Goal: Transaction & Acquisition: Obtain resource

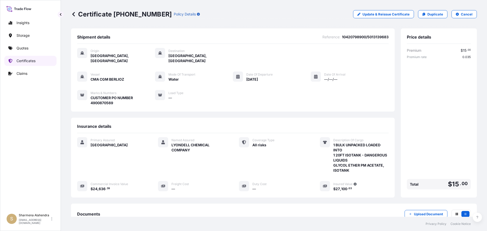
scroll to position [61, 0]
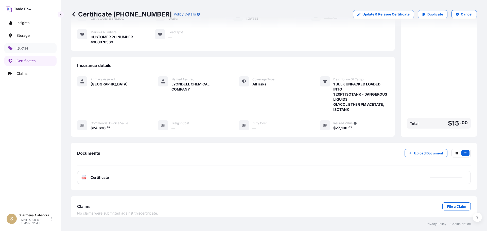
click at [22, 49] on p "Quotes" at bounding box center [22, 48] width 12 height 5
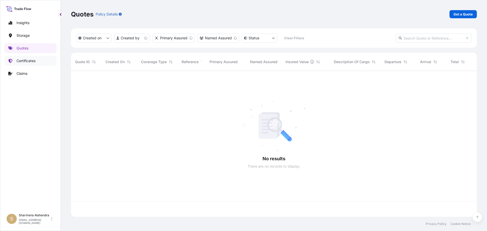
scroll to position [145, 402]
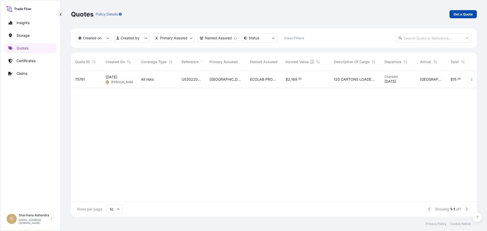
click at [472, 12] on p "Get a Quote" at bounding box center [462, 14] width 19 height 5
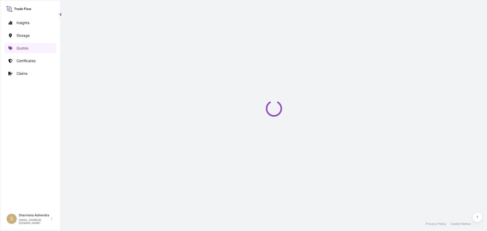
select select "Water"
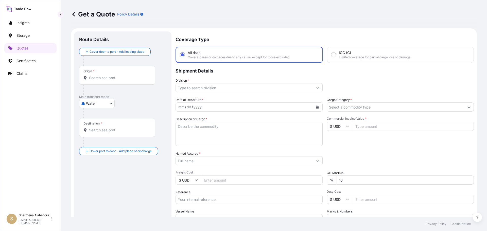
scroll to position [8, 0]
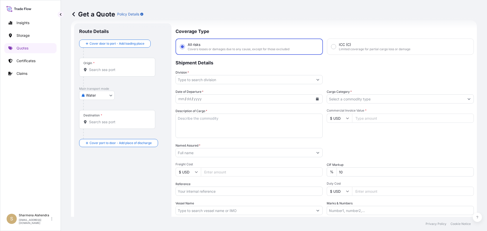
click at [251, 28] on div "Get a Quote Policy Details" at bounding box center [274, 14] width 406 height 28
click at [97, 68] on input "Origin *" at bounding box center [119, 69] width 60 height 5
paste input "[GEOGRAPHIC_DATA], [GEOGRAPHIC_DATA]"
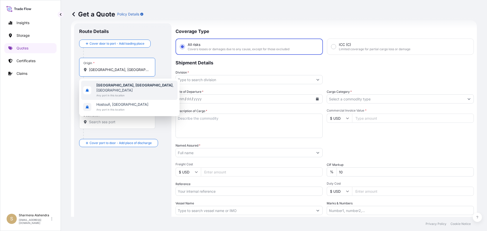
click at [116, 93] on span "Any port in this location" at bounding box center [135, 95] width 79 height 5
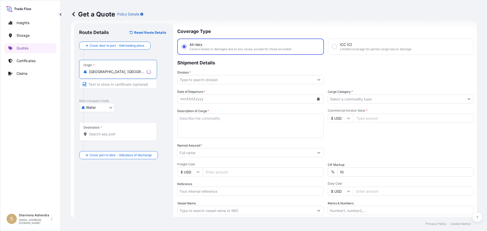
type input "[GEOGRAPHIC_DATA], [GEOGRAPHIC_DATA], [GEOGRAPHIC_DATA]"
drag, startPoint x: 256, startPoint y: 30, endPoint x: 248, endPoint y: 36, distance: 10.1
click at [256, 30] on p "Coverage Type" at bounding box center [324, 30] width 298 height 15
click at [107, 134] on input "Destination *" at bounding box center [119, 134] width 60 height 5
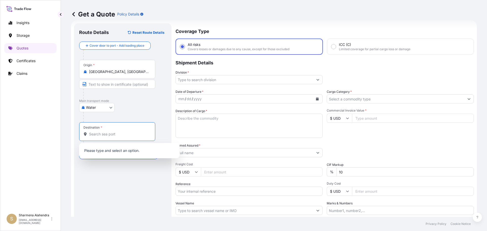
paste input "[GEOGRAPHIC_DATA], [GEOGRAPHIC_DATA]"
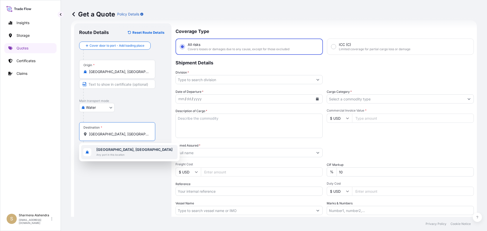
click at [121, 151] on span "[GEOGRAPHIC_DATA], [GEOGRAPHIC_DATA]" at bounding box center [134, 149] width 76 height 5
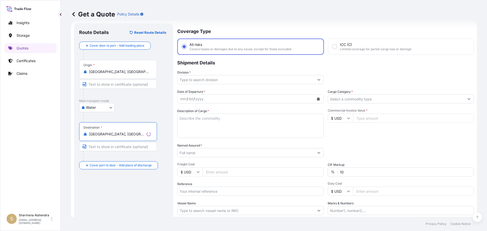
type input "[GEOGRAPHIC_DATA], [GEOGRAPHIC_DATA]"
click at [276, 78] on input "Division *" at bounding box center [246, 79] width 137 height 9
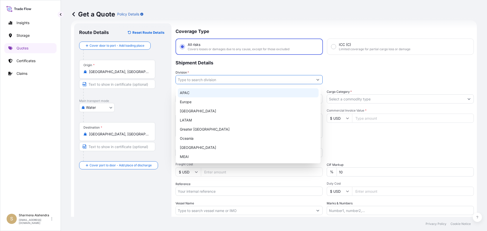
click at [187, 93] on div "APAC" at bounding box center [248, 92] width 141 height 9
click at [314, 99] on div "Europe" at bounding box center [248, 101] width 141 height 9
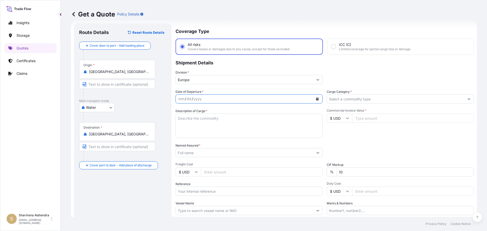
click at [316, 99] on icon "Calendar" at bounding box center [317, 98] width 3 height 3
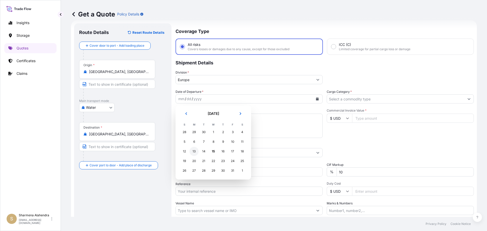
click at [192, 151] on div "13" at bounding box center [193, 151] width 9 height 9
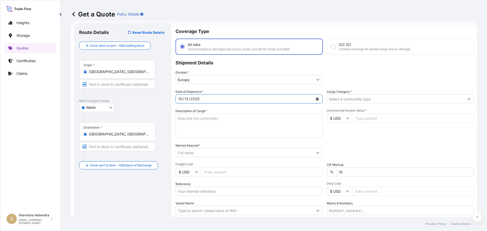
click at [185, 78] on input "Europe" at bounding box center [244, 79] width 137 height 9
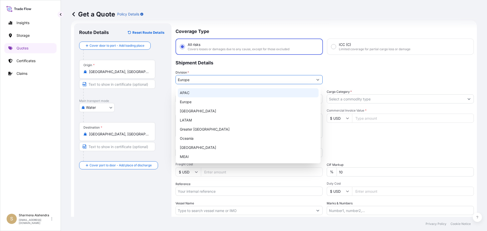
click at [186, 89] on div "APAC" at bounding box center [248, 92] width 141 height 9
type input "APAC"
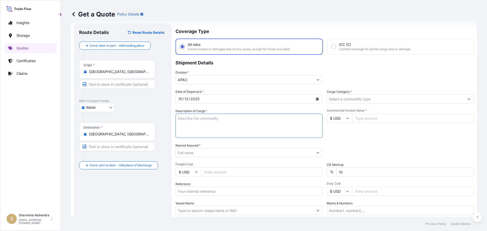
click at [199, 124] on textarea "Description of Cargo *" at bounding box center [248, 126] width 147 height 24
click at [264, 125] on textarea "Description of Cargo *" at bounding box center [248, 126] width 147 height 24
paste textarea "BAGS LOADED INTO 4 40' CONTAINER(S) LH735200, BG25HT-IC"
click at [179, 119] on textarea "BAGS LOADED INTO 4 40' CONTAINER(S) LH735200, BG25HT-IC" at bounding box center [248, 126] width 147 height 24
type textarea "3740 BAGS LOADED INTO 4 40' CONTAINER(S) LH735200, BG25HT-IC"
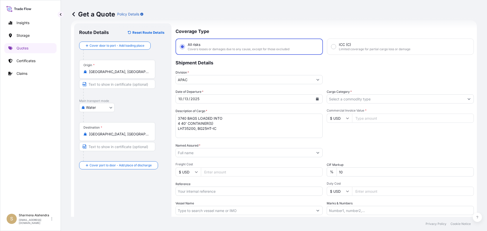
click at [282, 152] on input "Named Assured *" at bounding box center [244, 152] width 137 height 9
paste input "EQUISTAR CHEMICALS, LP"
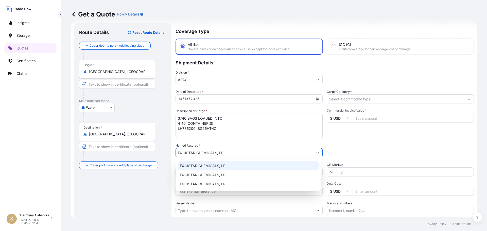
click at [213, 168] on span "EQUISTAR CHEMICALS, LP" at bounding box center [203, 165] width 46 height 5
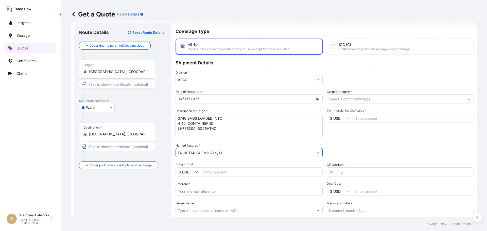
type input "EQUISTAR CHEMICALS, LP"
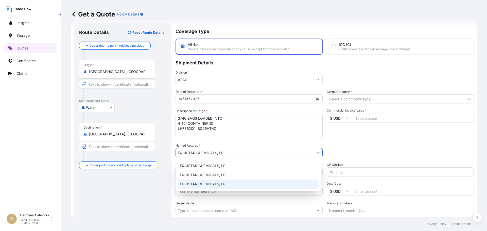
click at [205, 192] on input "Reference" at bounding box center [248, 191] width 147 height 9
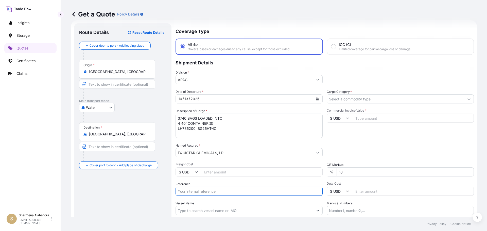
paste input "10420888698"
paste input "5013207055"
type input "10420888698/5013207055"
click at [188, 212] on input "Vessel Name" at bounding box center [244, 210] width 137 height 9
click at [268, 211] on input "Vessel Name" at bounding box center [244, 210] width 137 height 9
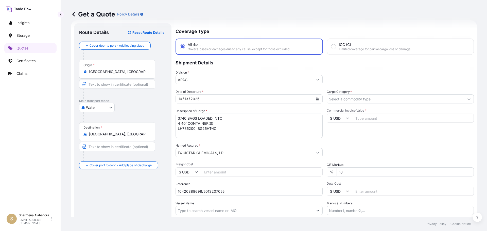
paste input "MSC DUBAI VII"
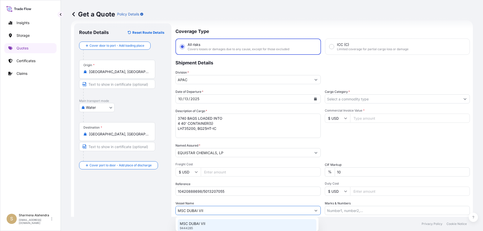
click at [199, 226] on p "MSC DUBAI VII" at bounding box center [193, 223] width 26 height 5
type input "MSC DUBAI VII"
click at [357, 97] on input "Cargo Category *" at bounding box center [395, 98] width 137 height 9
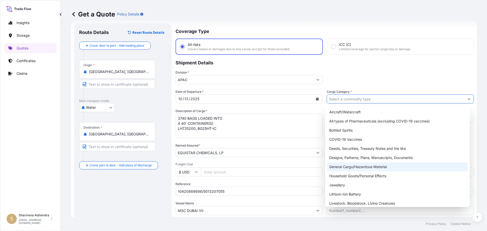
click at [348, 164] on div "General Cargo/Hazardous Material" at bounding box center [397, 166] width 141 height 9
type input "General Cargo/Hazardous Material"
click at [344, 167] on div "General Cargo/Hazardous Material" at bounding box center [397, 166] width 141 height 9
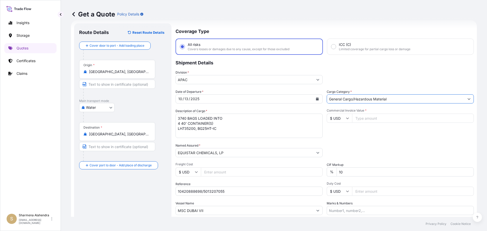
click at [360, 121] on input "Commercial Invoice Value *" at bounding box center [413, 118] width 122 height 9
paste input "76500"
type input "76500.00"
click at [365, 138] on div "Date of Departure * [DATE] Cargo Category * General Cargo/Hazardous Material De…" at bounding box center [324, 152] width 298 height 126
click at [391, 140] on div "Date of Departure * [DATE] Cargo Category * General Cargo/Hazardous Material De…" at bounding box center [324, 152] width 298 height 126
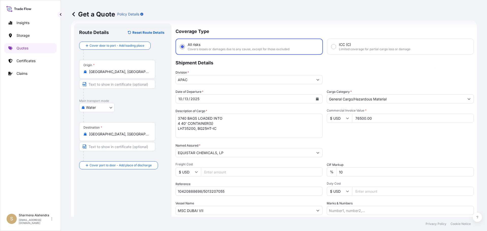
scroll to position [47, 0]
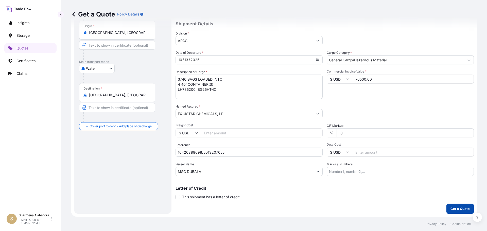
click at [451, 209] on p "Get a Quote" at bounding box center [459, 208] width 19 height 5
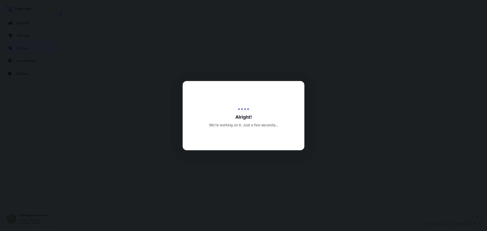
select select "Water"
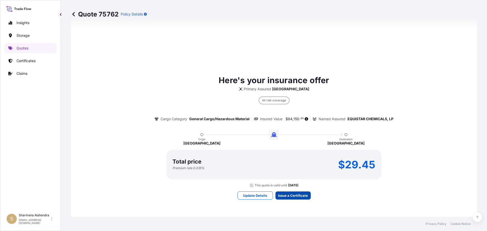
scroll to position [725, 0]
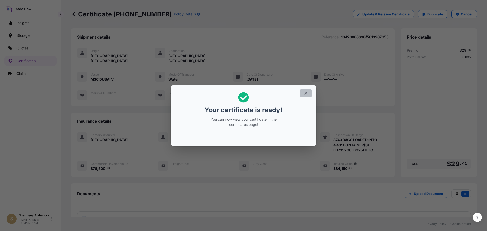
click at [307, 93] on icon "button" at bounding box center [306, 93] width 5 height 5
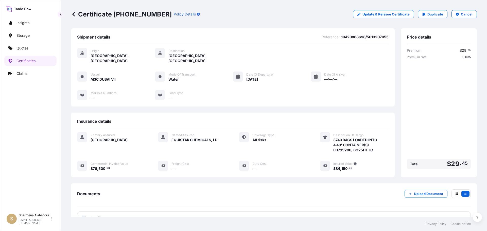
scroll to position [41, 0]
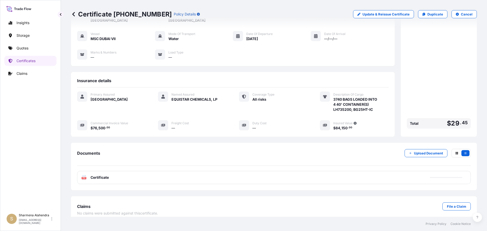
click at [291, 171] on div "PDF Certificate" at bounding box center [274, 177] width 394 height 13
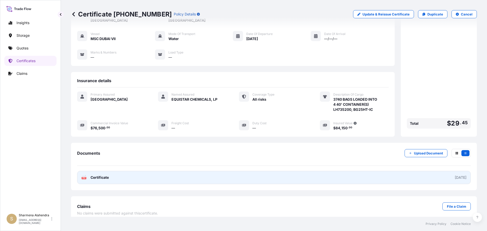
click at [291, 171] on link "PDF Certificate [DATE]" at bounding box center [274, 177] width 394 height 13
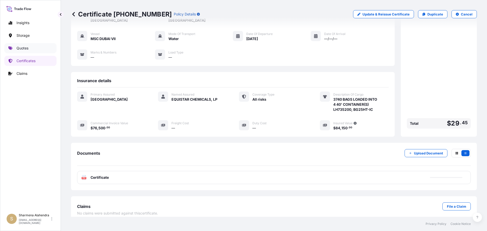
click at [31, 48] on link "Quotes" at bounding box center [30, 48] width 52 height 10
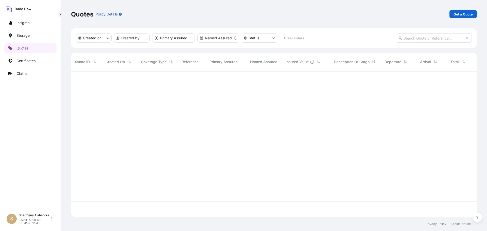
scroll to position [145, 402]
click at [462, 16] on p "Get a Quote" at bounding box center [462, 14] width 19 height 5
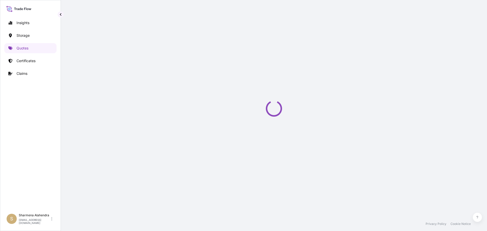
select select "Water"
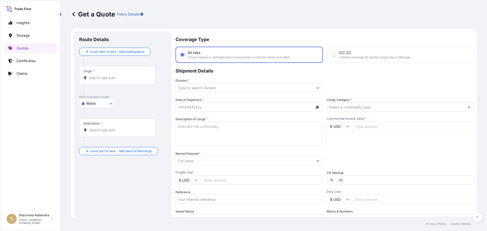
scroll to position [8, 0]
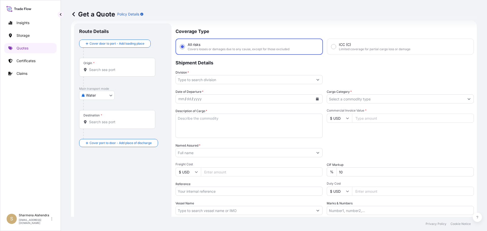
drag, startPoint x: 274, startPoint y: 29, endPoint x: 273, endPoint y: 33, distance: 4.6
click at [274, 29] on p "Coverage Type" at bounding box center [324, 30] width 298 height 15
click at [109, 74] on div "Origin *" at bounding box center [117, 67] width 76 height 19
click at [109, 72] on input "Origin *" at bounding box center [119, 69] width 60 height 5
paste input "[GEOGRAPHIC_DATA], [GEOGRAPHIC_DATA]"
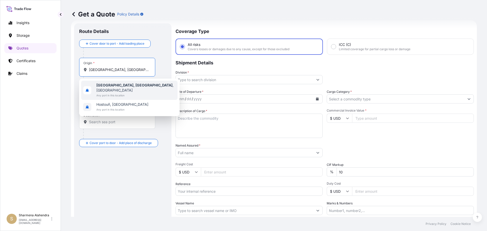
click at [112, 86] on b "[GEOGRAPHIC_DATA], [GEOGRAPHIC_DATA]" at bounding box center [134, 85] width 76 height 4
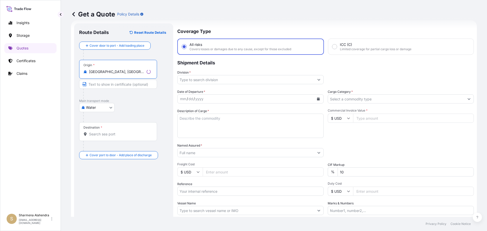
type input "[GEOGRAPHIC_DATA], [GEOGRAPHIC_DATA], [GEOGRAPHIC_DATA]"
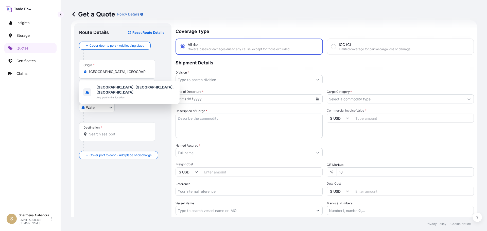
click at [273, 25] on div "Get a Quote Policy Details" at bounding box center [274, 14] width 406 height 28
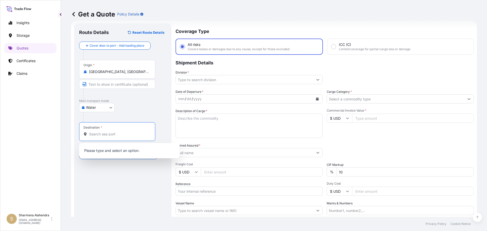
click at [110, 132] on input "Destination *" at bounding box center [119, 134] width 60 height 5
paste input "[GEOGRAPHIC_DATA], [GEOGRAPHIC_DATA]"
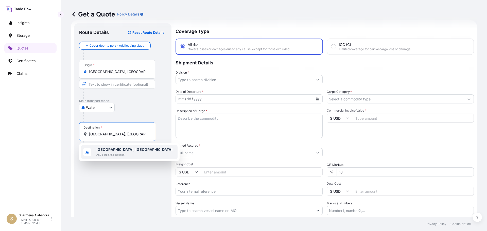
click at [117, 147] on span "[GEOGRAPHIC_DATA], [GEOGRAPHIC_DATA]" at bounding box center [134, 149] width 76 height 5
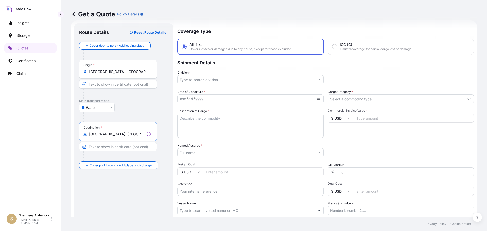
type input "[GEOGRAPHIC_DATA], [GEOGRAPHIC_DATA]"
click at [238, 81] on input "Division *" at bounding box center [246, 79] width 137 height 9
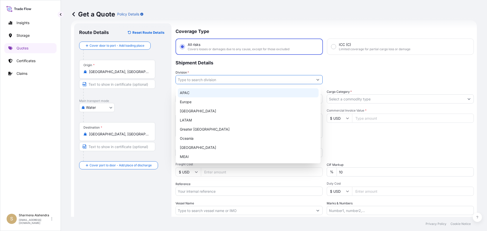
click at [186, 92] on div "APAC" at bounding box center [248, 92] width 141 height 9
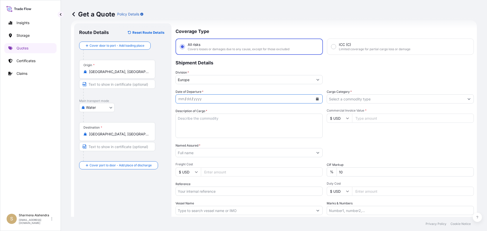
click at [316, 97] on button "Calendar" at bounding box center [317, 99] width 8 height 8
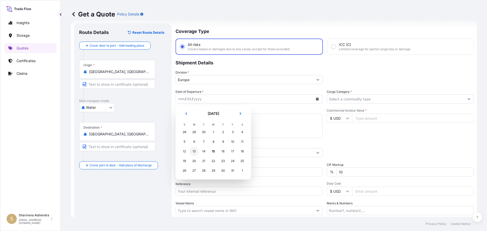
click at [195, 151] on div "13" at bounding box center [193, 151] width 9 height 9
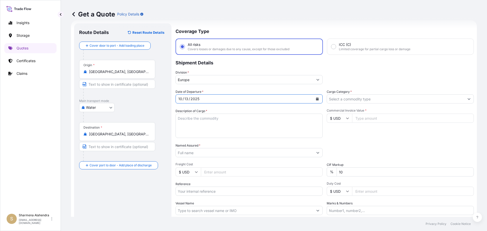
click at [192, 81] on input "Europe" at bounding box center [244, 79] width 137 height 9
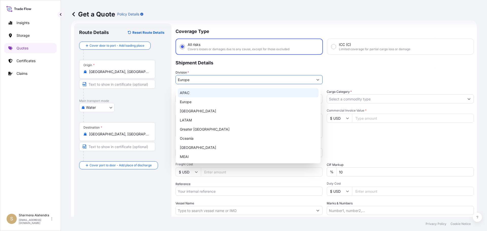
click at [190, 92] on div "APAC" at bounding box center [248, 92] width 141 height 9
type input "APAC"
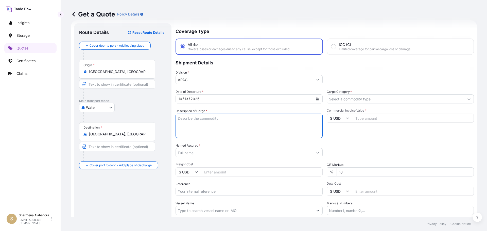
click at [201, 124] on textarea "Description of Cargo *" at bounding box center [248, 126] width 147 height 24
click at [267, 129] on textarea "Description of Cargo *" at bounding box center [248, 126] width 147 height 24
paste textarea "BAGS LOADED INTO 4 40' CONTAINER(S) PETROTHENE GA502119, 55BAG"
click at [179, 118] on textarea "BAGS LOADED INTO 4 40' CONTAINER(S) PETROTHENE GA502119, 55BAG" at bounding box center [248, 126] width 147 height 24
type textarea "3740 BAGS LOADED INTO 4 40' CONTAINER(S) PETROTHENE GA502119, 55BAG"
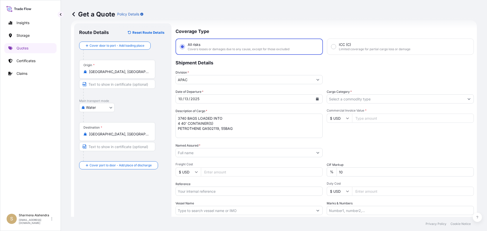
click at [282, 150] on input "Named Assured *" at bounding box center [244, 152] width 137 height 9
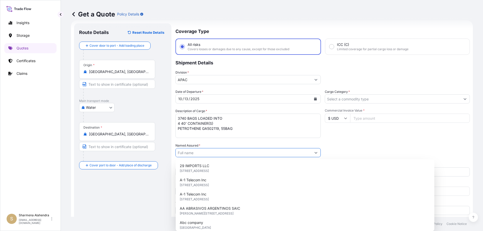
paste input "EQUISTAR CHEMICALS, LP"
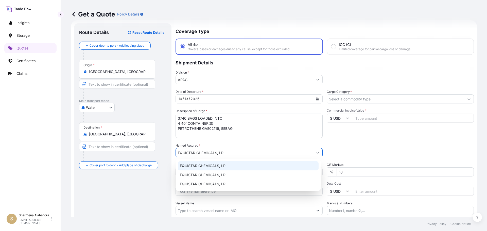
click at [206, 167] on span "EQUISTAR CHEMICALS, LP" at bounding box center [203, 165] width 46 height 5
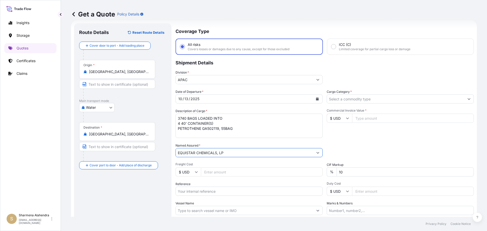
type input "EQUISTAR CHEMICALS, LP"
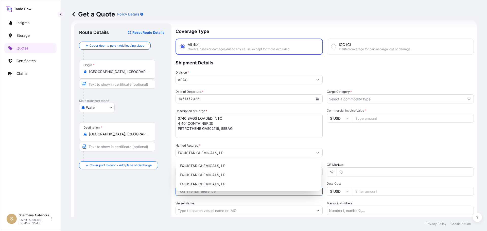
click at [203, 192] on input "Reference" at bounding box center [248, 191] width 147 height 9
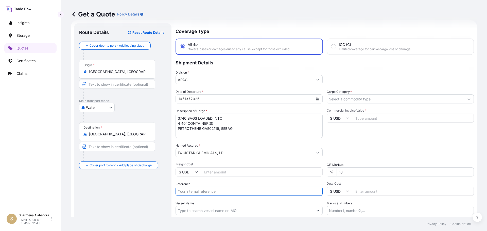
paste input "10420892250"
paste input "5013202334"
type input "10420892250/5013202334"
click at [213, 211] on input "Vessel Name" at bounding box center [244, 210] width 137 height 9
click at [262, 211] on input "Vessel Name" at bounding box center [244, 210] width 137 height 9
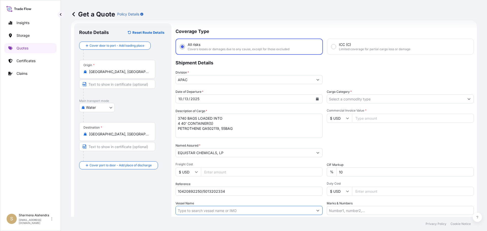
paste input "MSC DUBAI VII"
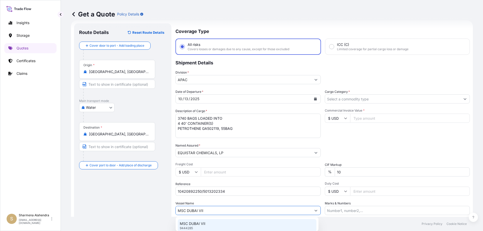
click at [215, 223] on div "MSC DUBAI VII 9444285" at bounding box center [247, 225] width 139 height 13
type input "MSC DUBAI VII"
click at [384, 100] on input "Cargo Category *" at bounding box center [395, 98] width 137 height 9
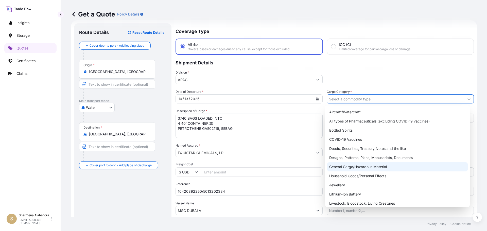
click at [354, 167] on div "General Cargo/Hazardous Material" at bounding box center [397, 166] width 141 height 9
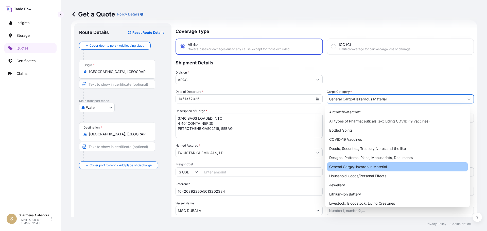
type input "General Cargo/Hazardous Material"
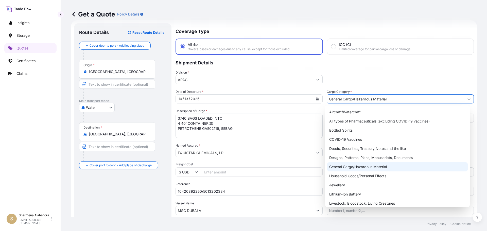
click at [357, 167] on div "General Cargo/Hazardous Material" at bounding box center [397, 166] width 141 height 9
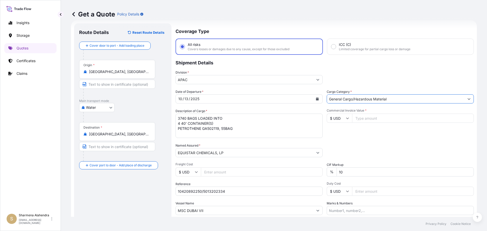
click at [374, 120] on input "Commercial Invoice Value *" at bounding box center [413, 118] width 122 height 9
paste input "82450"
type input "82450.00"
click at [380, 135] on div "Commercial Invoice Value * $ USD 82450.00" at bounding box center [400, 123] width 147 height 29
click at [371, 146] on div "Packing Category Type to search a container mode Please select a primary mode o…" at bounding box center [400, 150] width 147 height 14
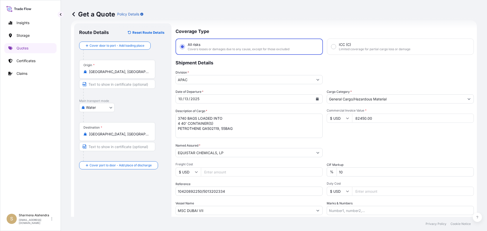
scroll to position [47, 0]
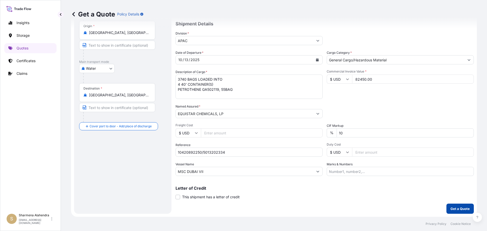
click at [450, 210] on p "Get a Quote" at bounding box center [459, 208] width 19 height 5
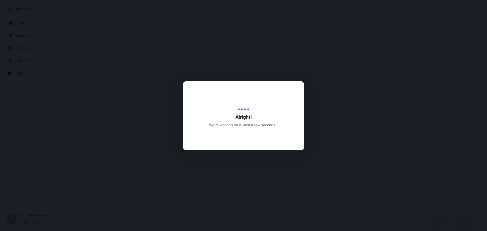
select select "Water"
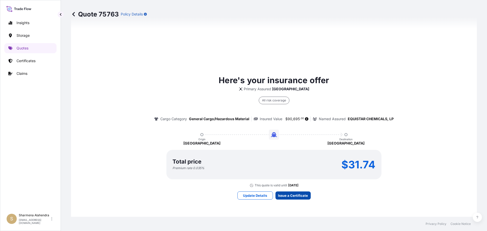
scroll to position [725, 0]
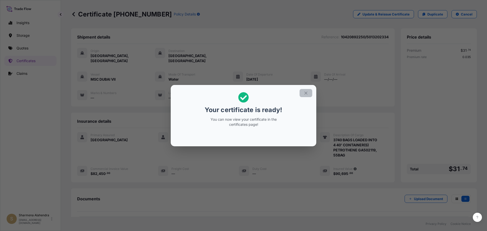
click at [306, 94] on icon "button" at bounding box center [306, 93] width 5 height 5
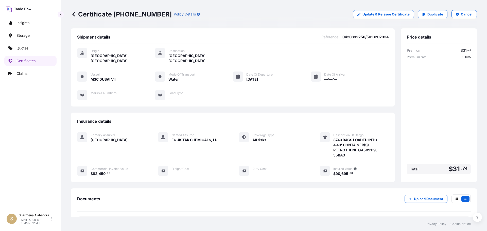
scroll to position [46, 0]
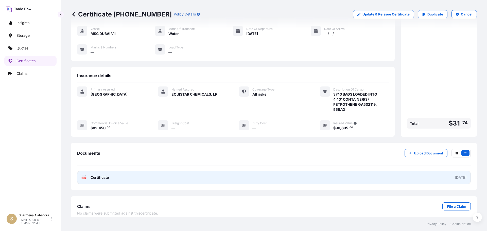
click at [299, 171] on link "PDF Certificate [DATE]" at bounding box center [274, 177] width 394 height 13
